Goal: Information Seeking & Learning: Check status

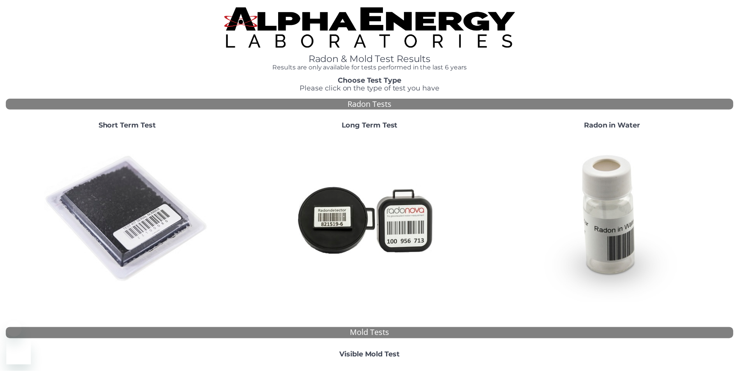
scroll to position [197, 0]
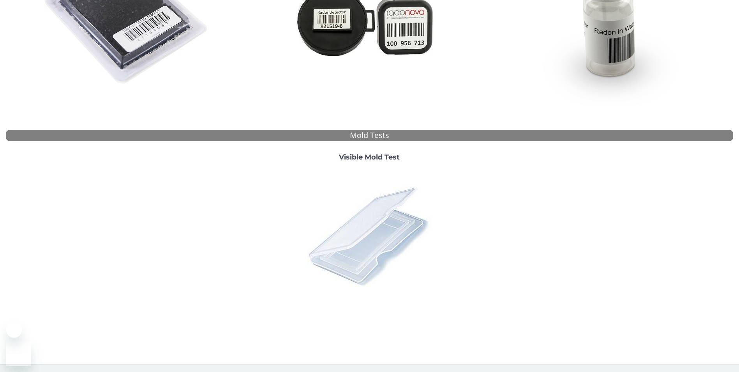
click at [371, 241] on img at bounding box center [369, 235] width 136 height 136
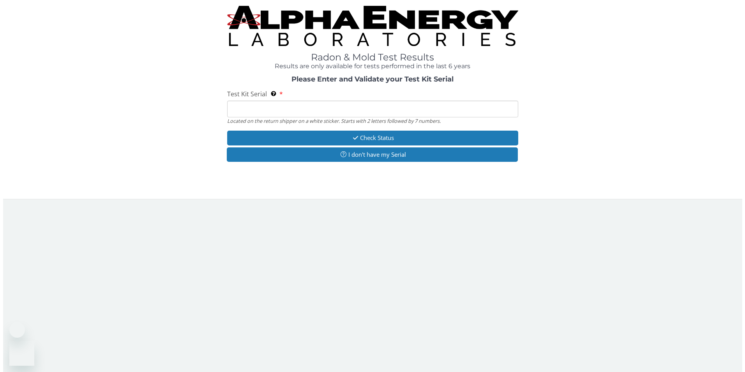
scroll to position [0, 0]
click at [296, 111] on input "Test Kit Serial Located on the return shipper on a white sticker. Starts with 2…" at bounding box center [372, 109] width 293 height 17
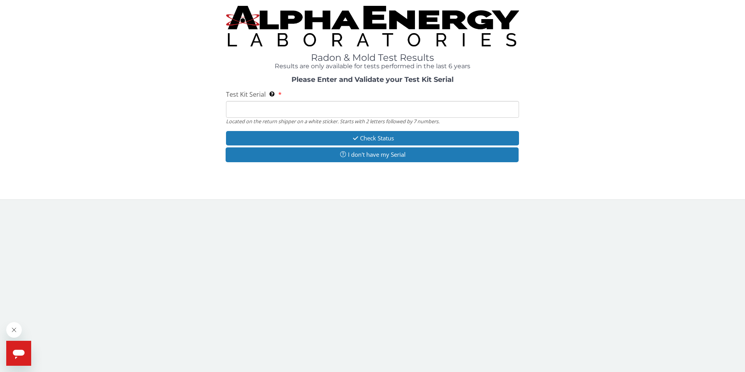
type input "ML 186912"
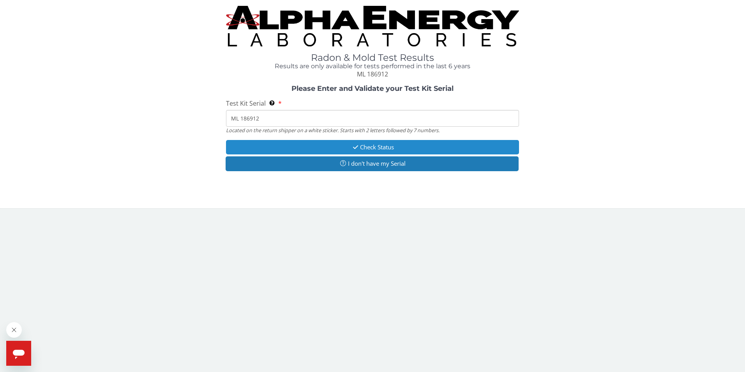
click at [364, 146] on button "Check Status" at bounding box center [372, 147] width 293 height 14
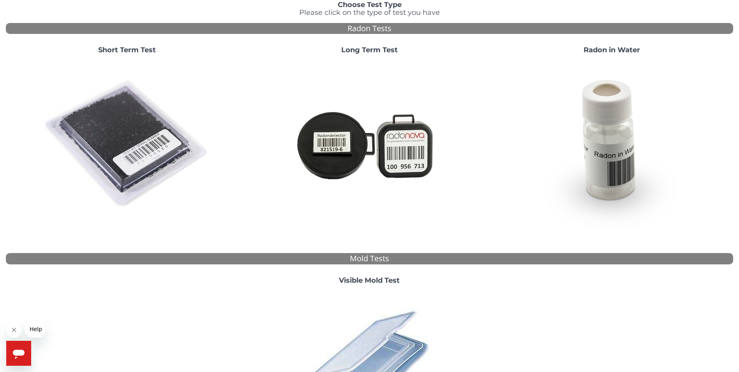
scroll to position [195, 0]
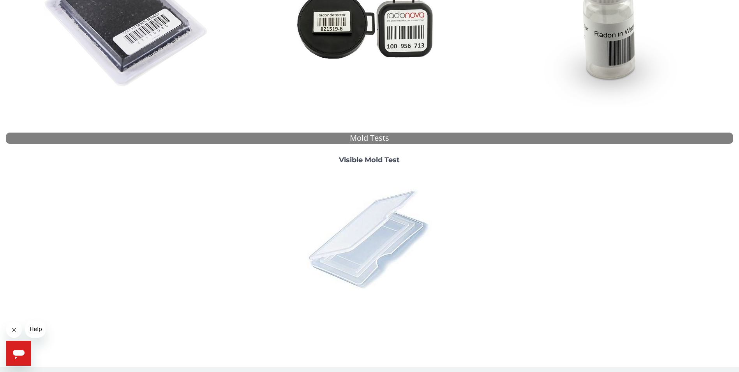
click at [366, 247] on img at bounding box center [369, 238] width 136 height 136
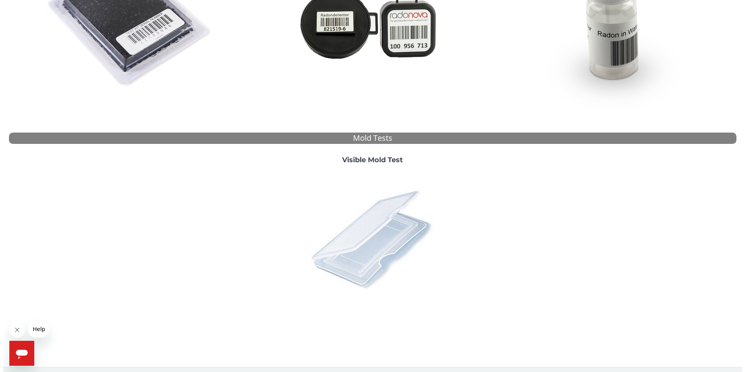
scroll to position [0, 0]
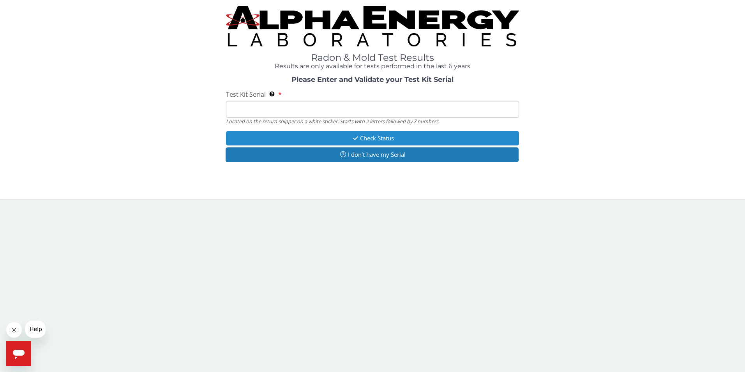
click at [352, 137] on icon "button" at bounding box center [355, 138] width 9 height 6
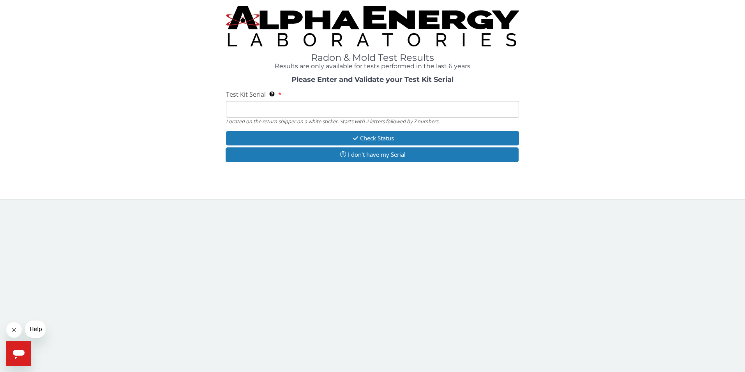
click at [290, 109] on input "Test Kit Serial Located on the return shipper on a white sticker. Starts with 2…" at bounding box center [372, 109] width 293 height 17
type input "ML 186912"
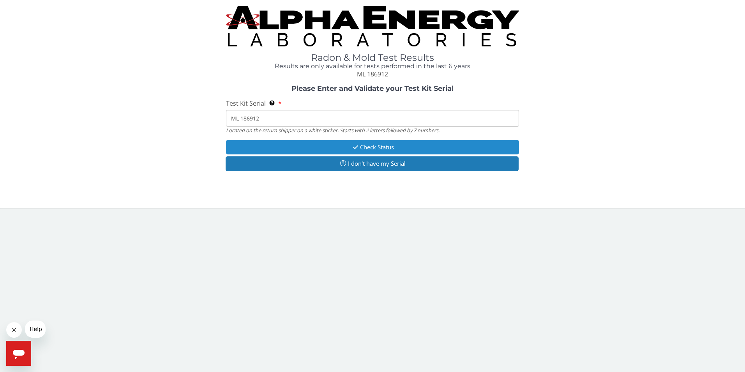
click at [332, 143] on button "Check Status" at bounding box center [372, 147] width 293 height 14
